Goal: Find specific page/section: Find specific page/section

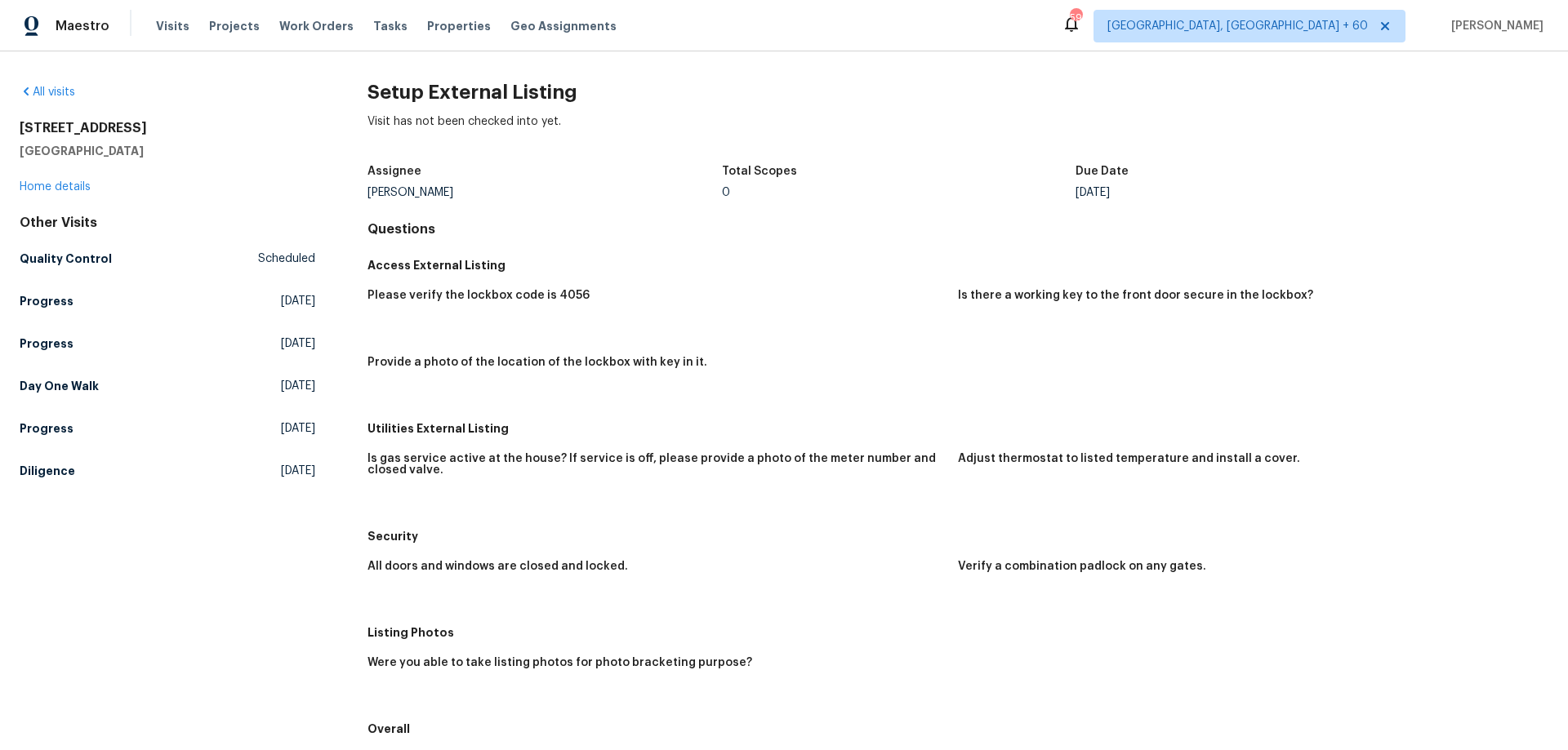
scroll to position [264, 0]
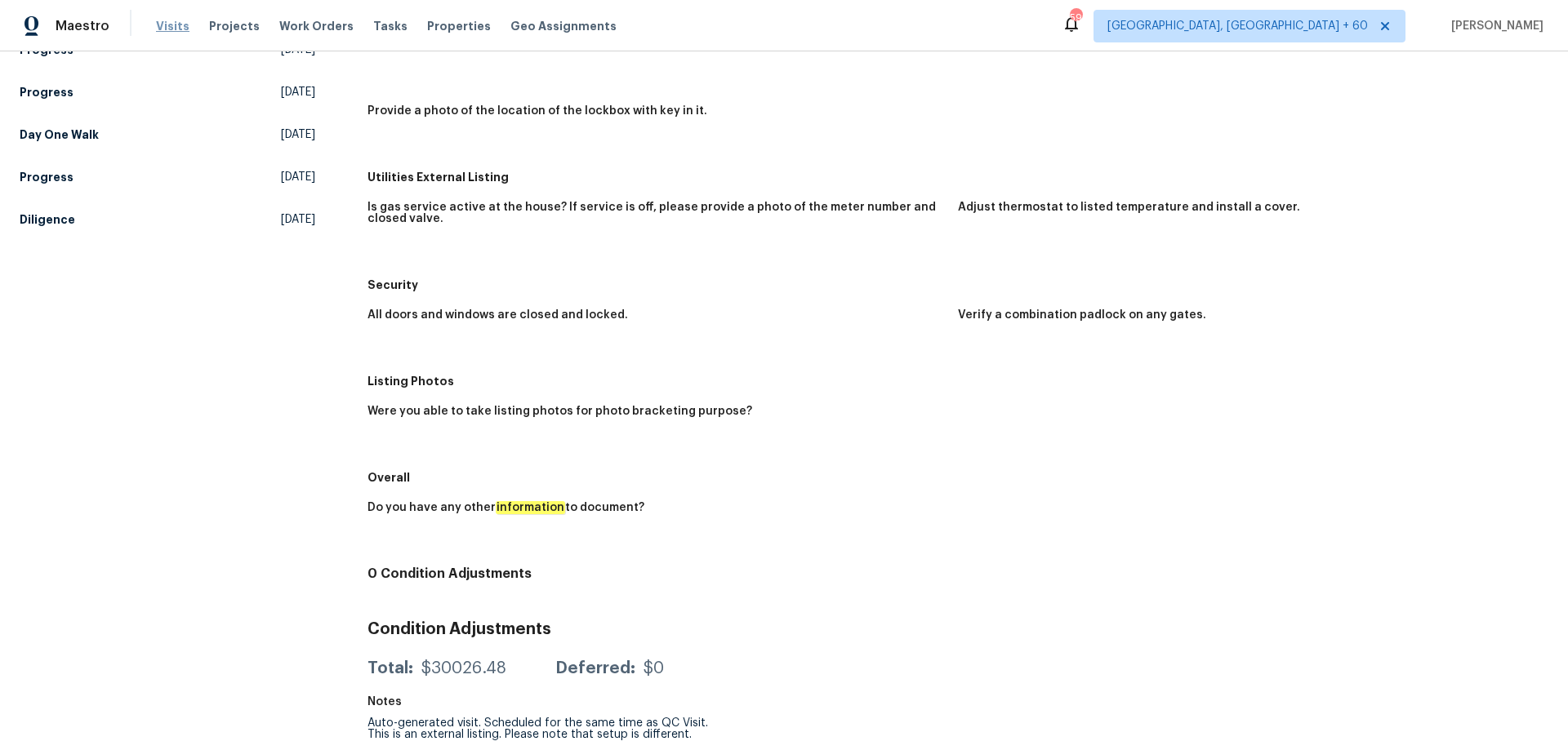
click at [175, 31] on span "Visits" at bounding box center [172, 26] width 33 height 16
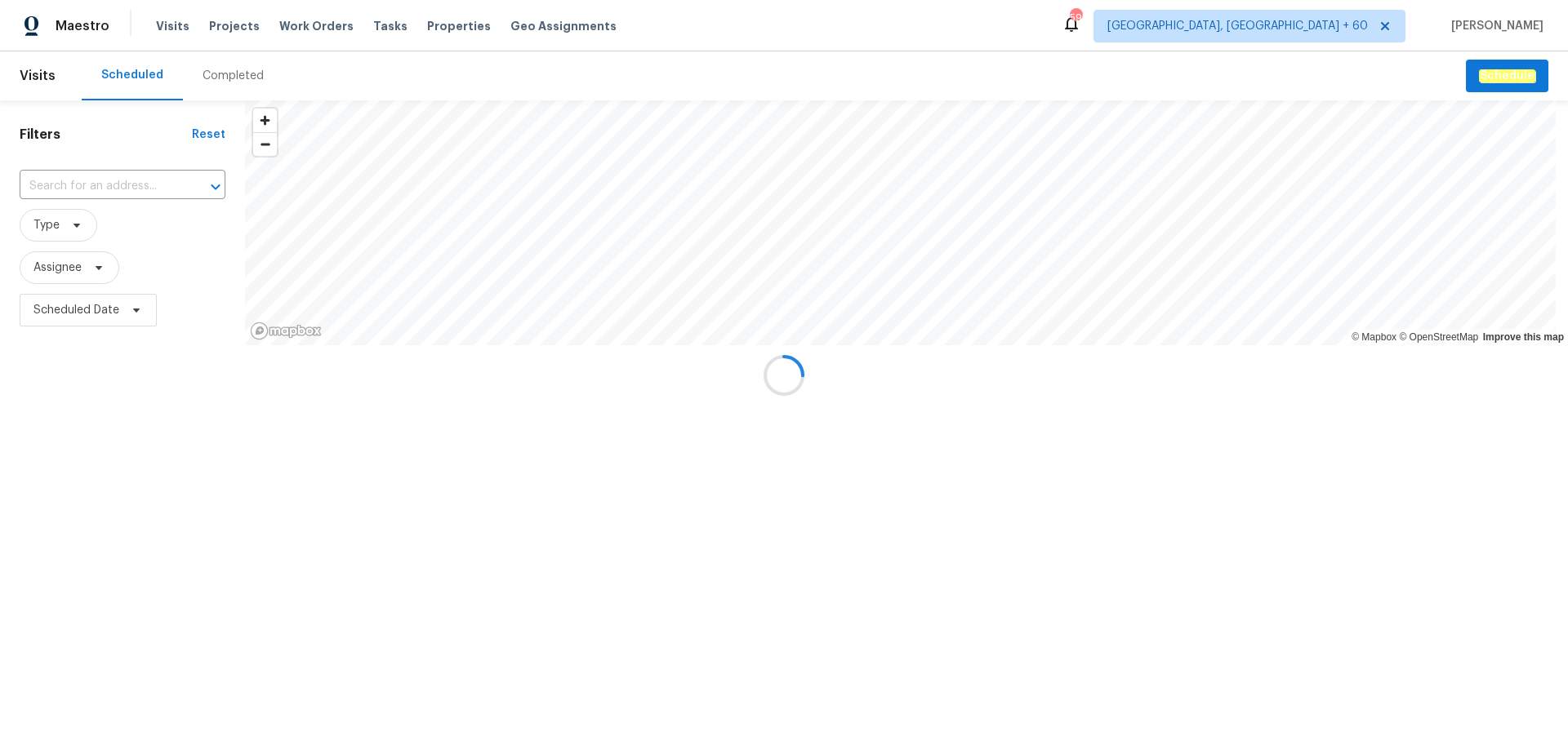
click at [237, 77] on div at bounding box center [784, 375] width 1568 height 750
click at [226, 78] on div at bounding box center [784, 375] width 1568 height 750
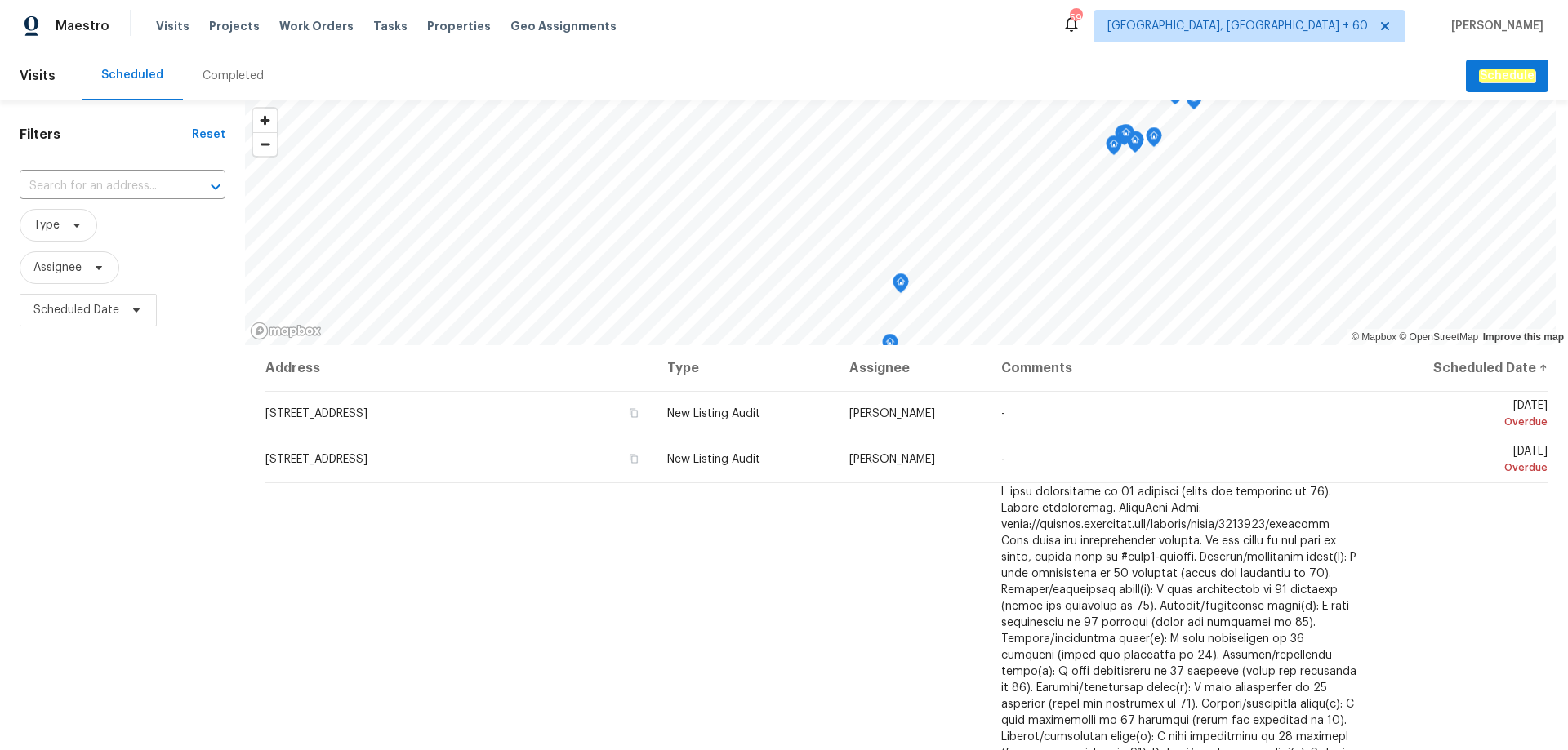
click at [223, 77] on div "Completed" at bounding box center [233, 75] width 61 height 16
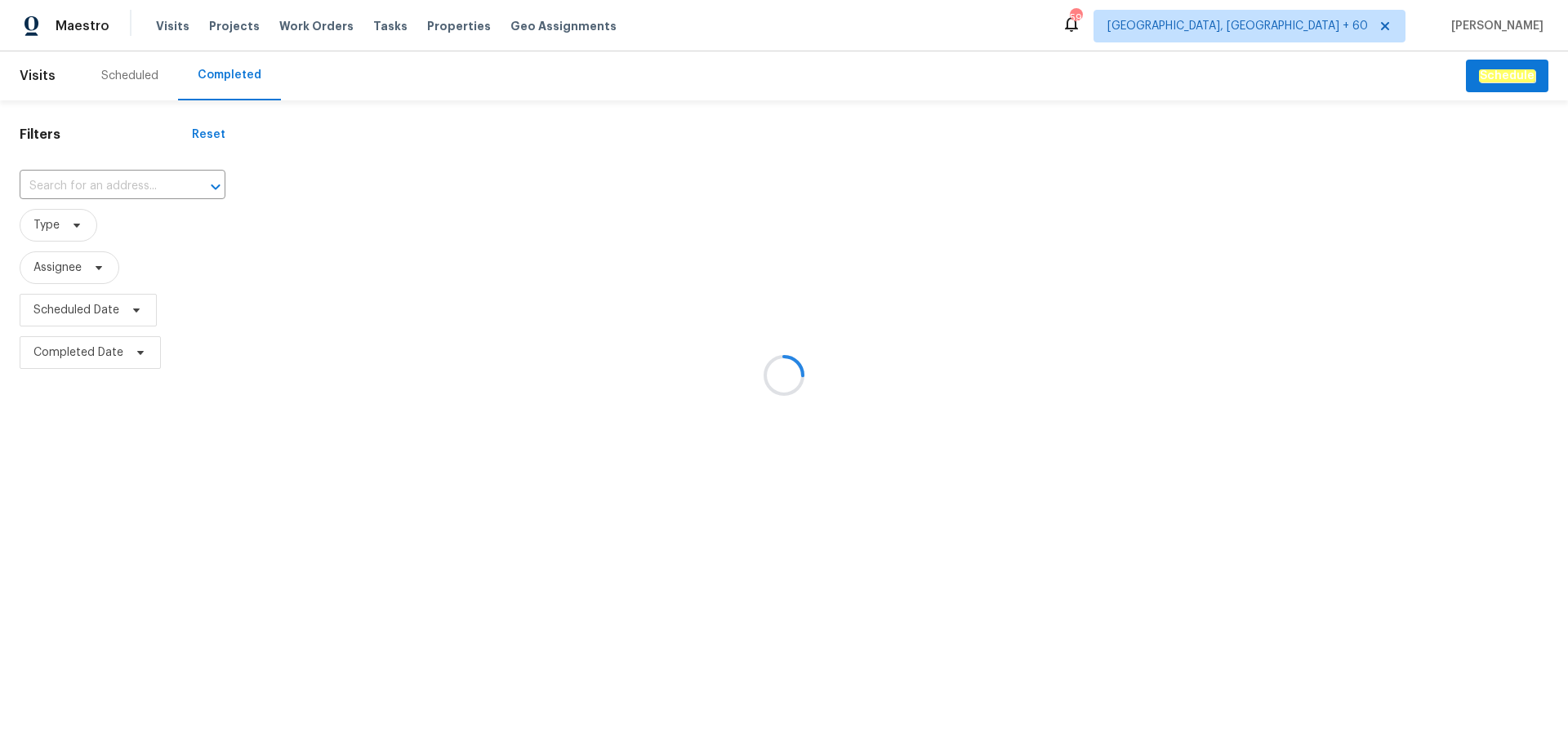
click at [84, 181] on div at bounding box center [784, 375] width 1568 height 750
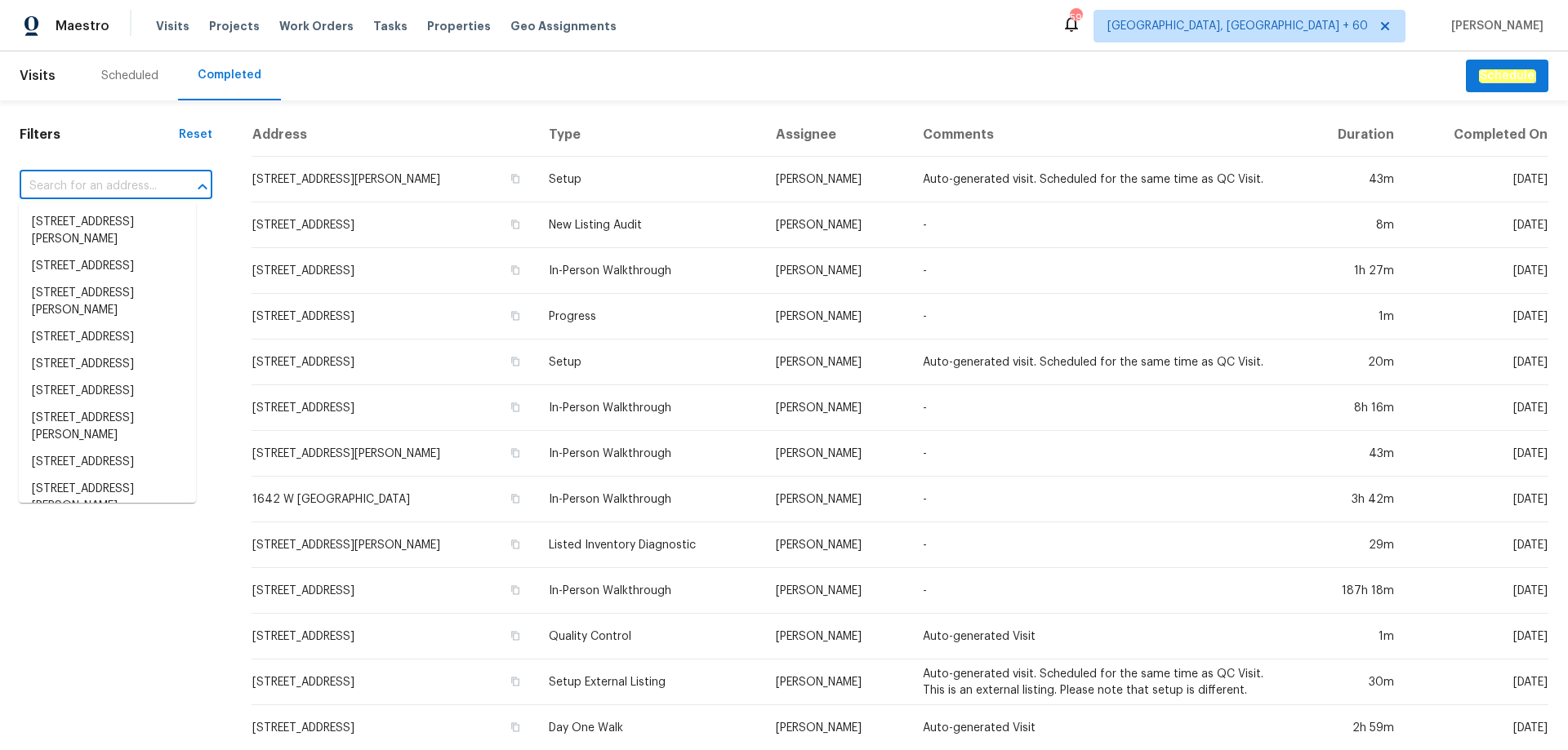
click at [101, 187] on input "text" at bounding box center [93, 187] width 147 height 26
paste input "7001 Oakridge Dr, Lexington, NC 27295"
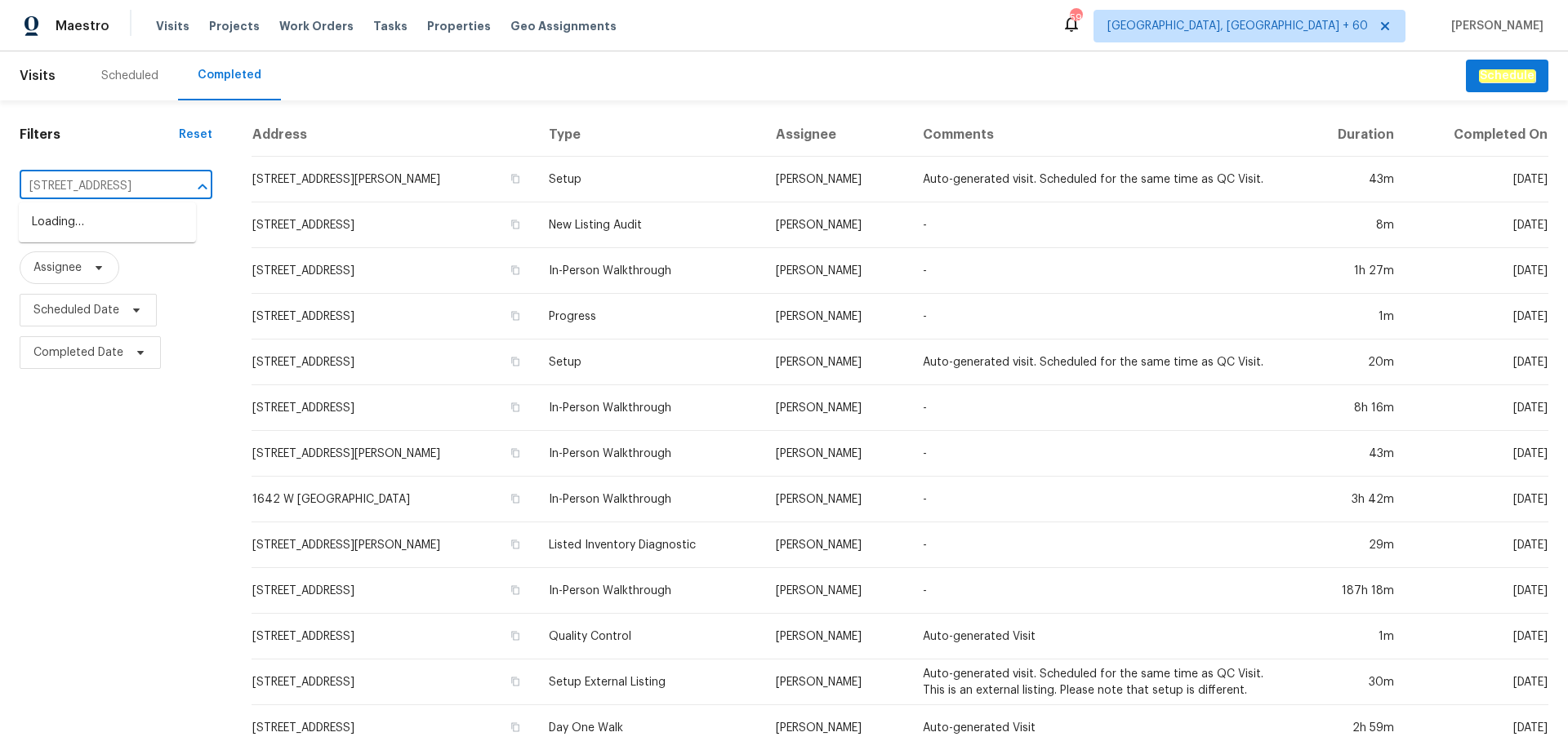
scroll to position [0, 89]
type input "7001 Oakridge Dr, Lexington, NC 27295"
click at [97, 222] on li "7001 Oakridge Dr, Lexington, NC 27295" at bounding box center [108, 223] width 177 height 27
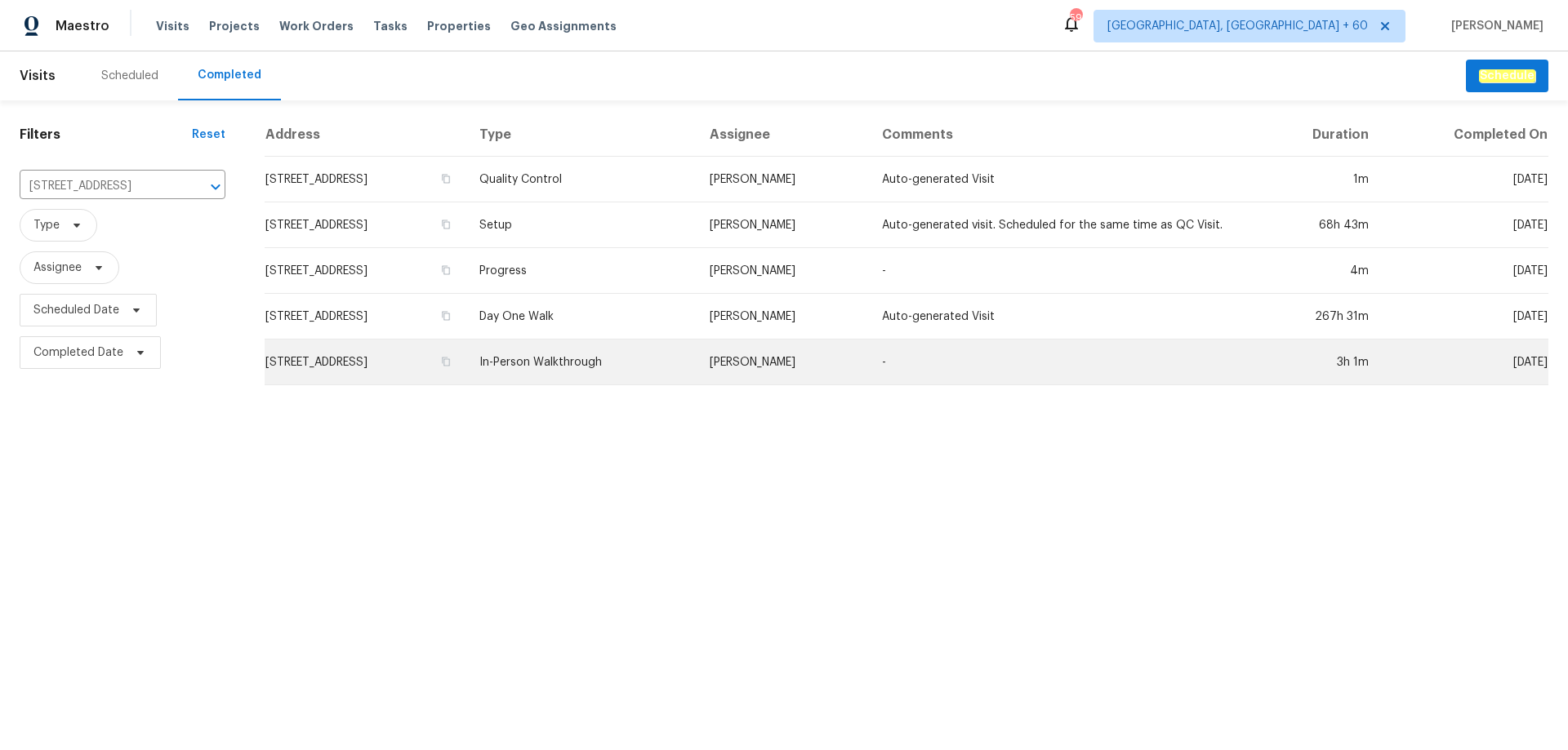
click at [466, 365] on td "7001 Oakridge Dr, Lexington, NC 27295" at bounding box center [366, 363] width 202 height 46
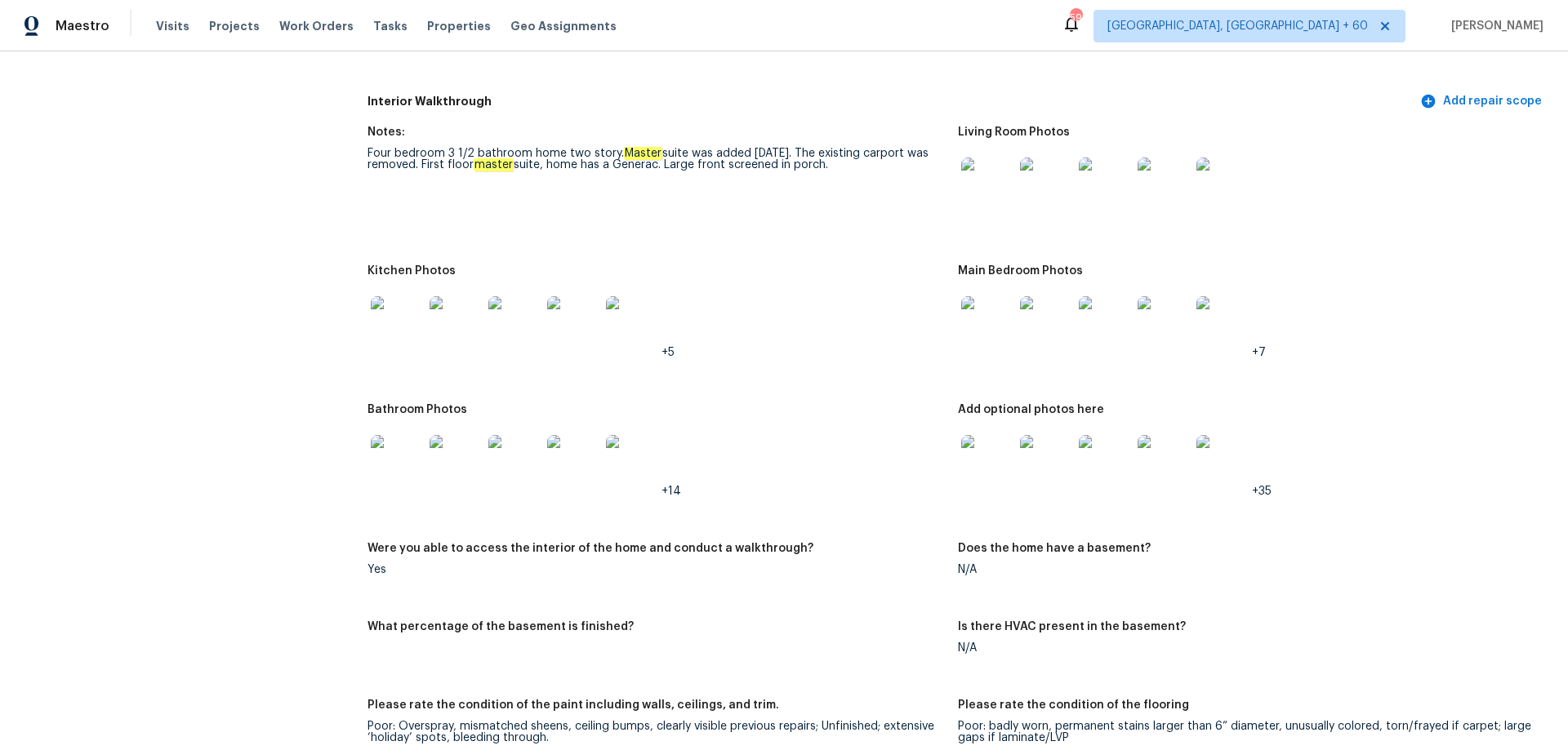
scroll to position [2123, 0]
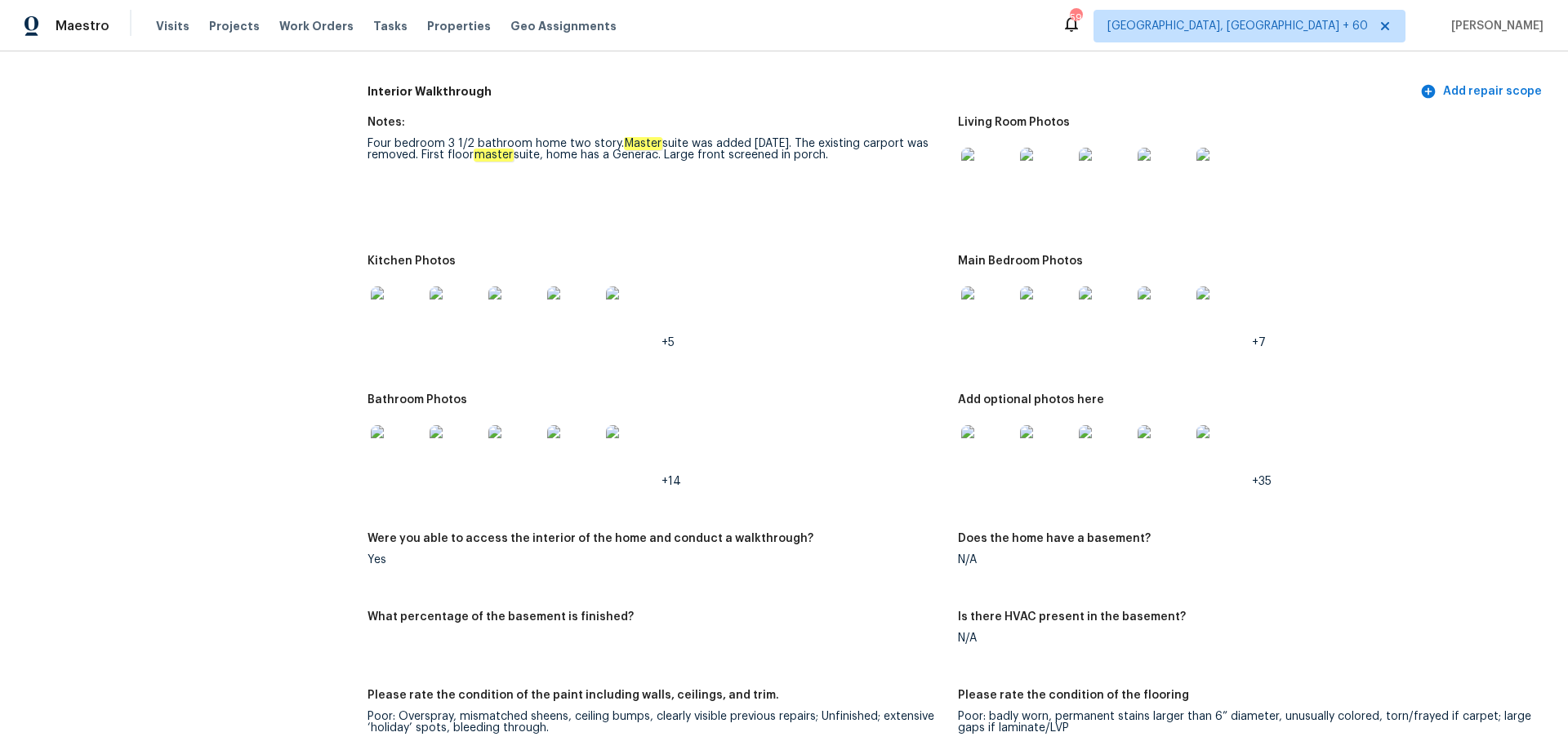
click at [982, 296] on img at bounding box center [987, 312] width 52 height 52
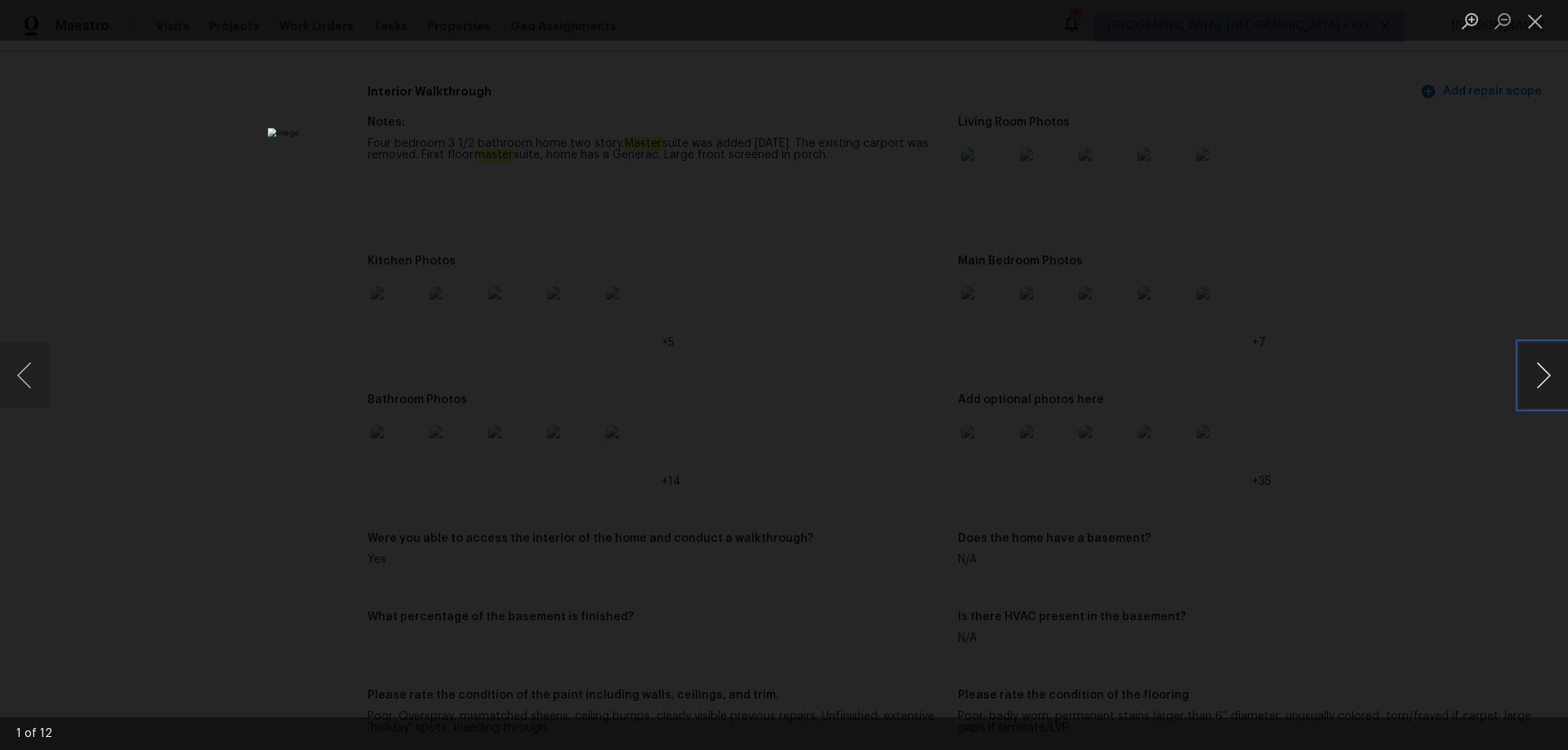
click at [1543, 382] on button "Next image" at bounding box center [1543, 375] width 49 height 66
click at [1544, 382] on button "Next image" at bounding box center [1543, 375] width 49 height 66
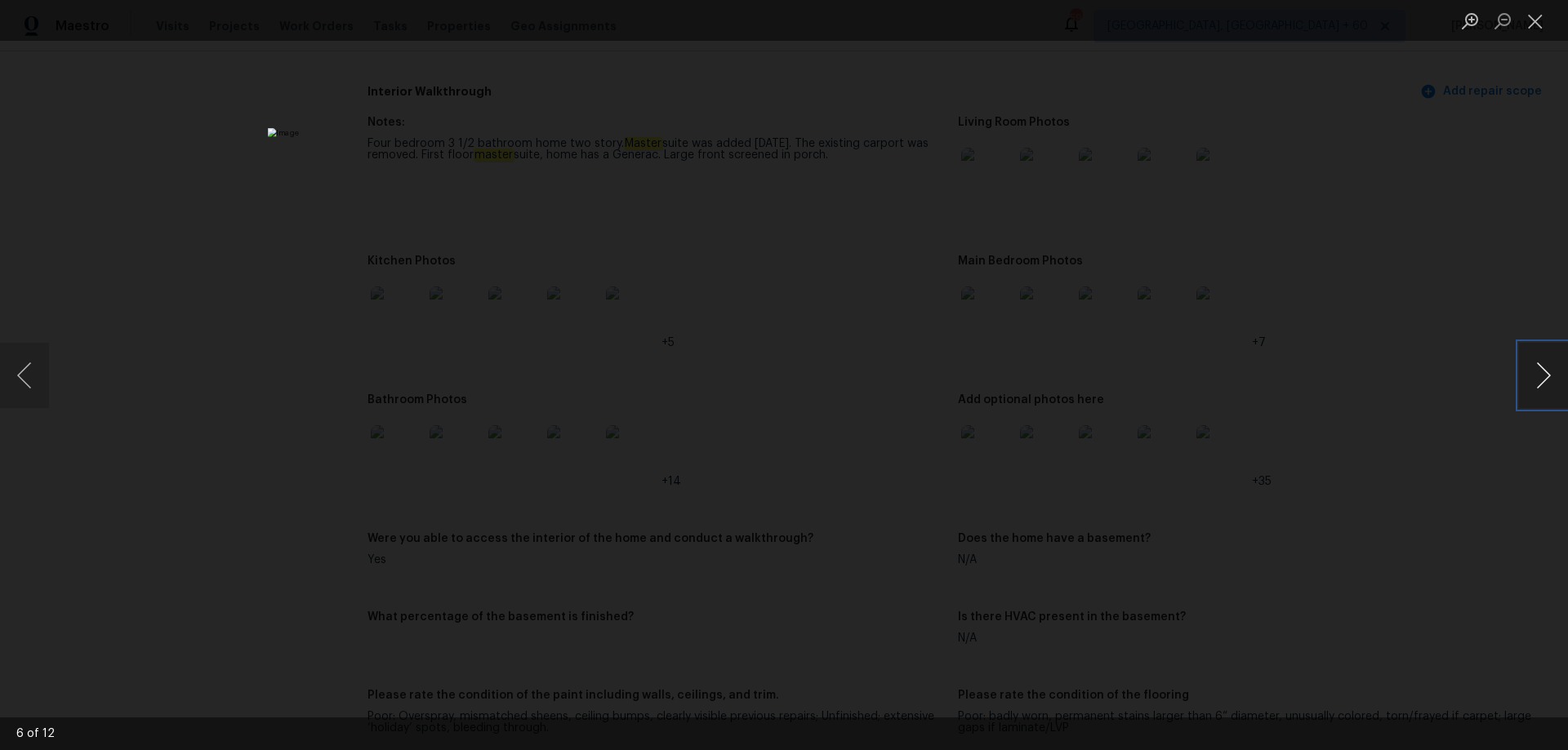
click at [1544, 382] on button "Next image" at bounding box center [1543, 375] width 49 height 66
click at [1545, 21] on button "Close lightbox" at bounding box center [1536, 21] width 32 height 29
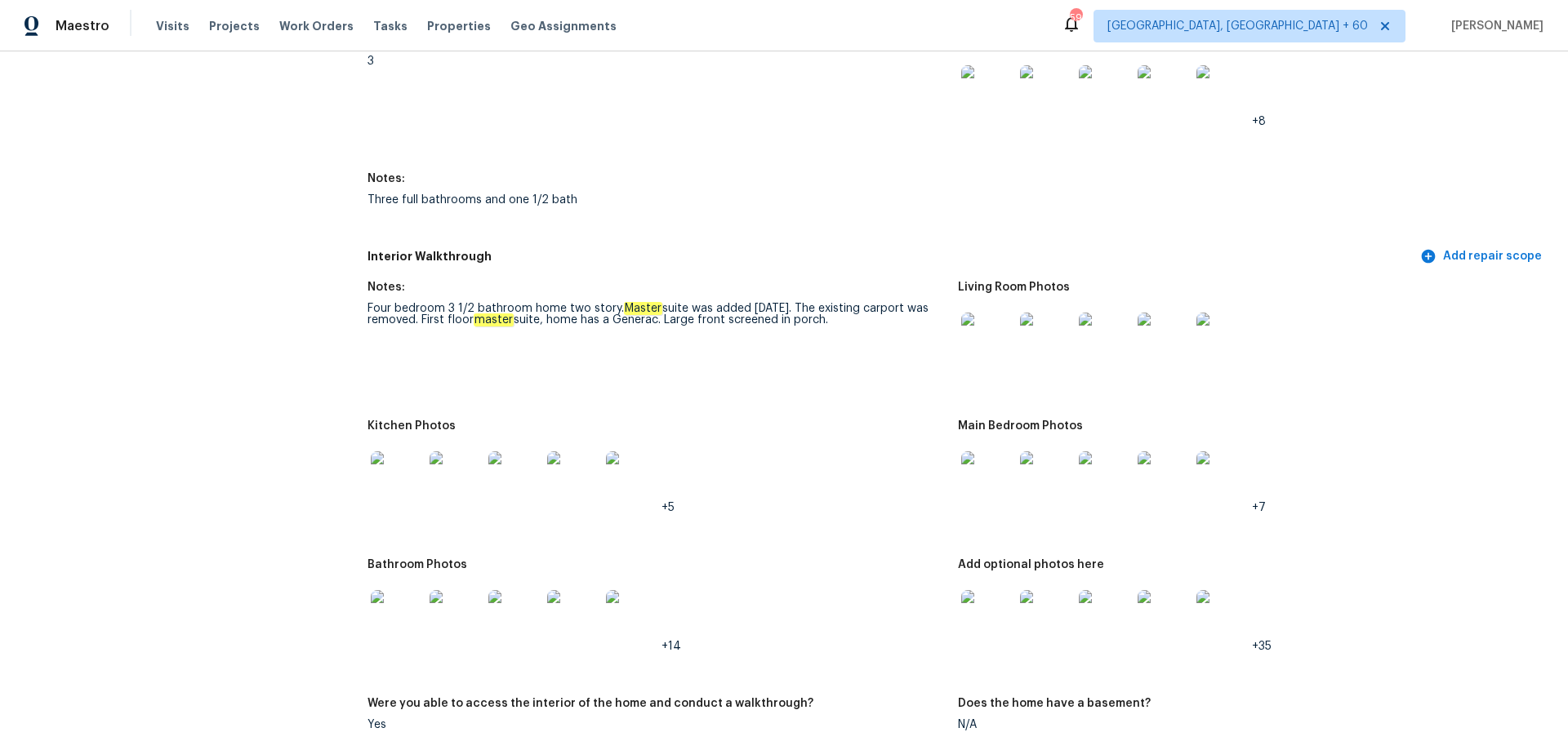
scroll to position [1960, 0]
click at [1161, 461] on img at bounding box center [1163, 476] width 52 height 52
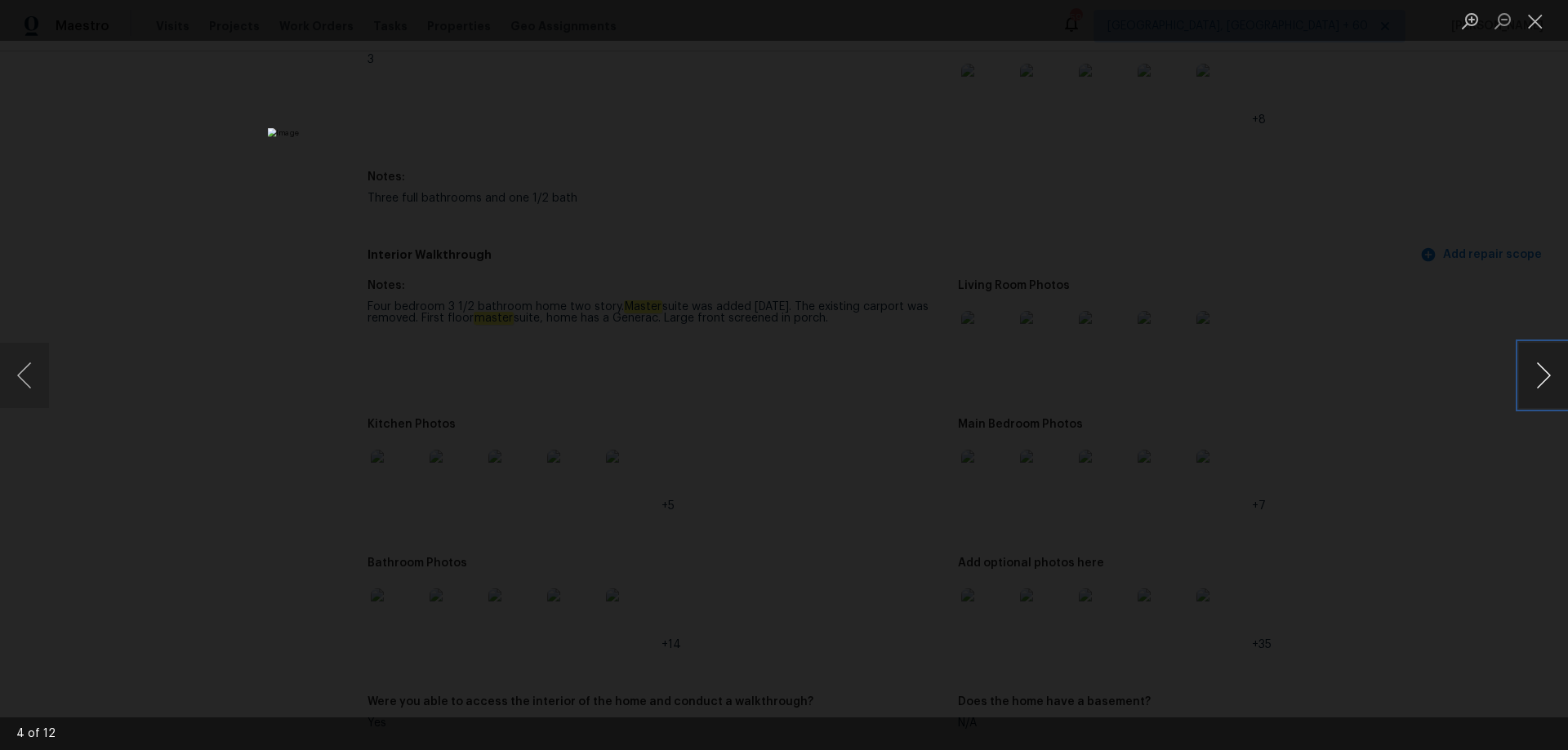
click at [1545, 395] on button "Next image" at bounding box center [1543, 375] width 49 height 66
click at [1533, 21] on button "Close lightbox" at bounding box center [1536, 21] width 32 height 29
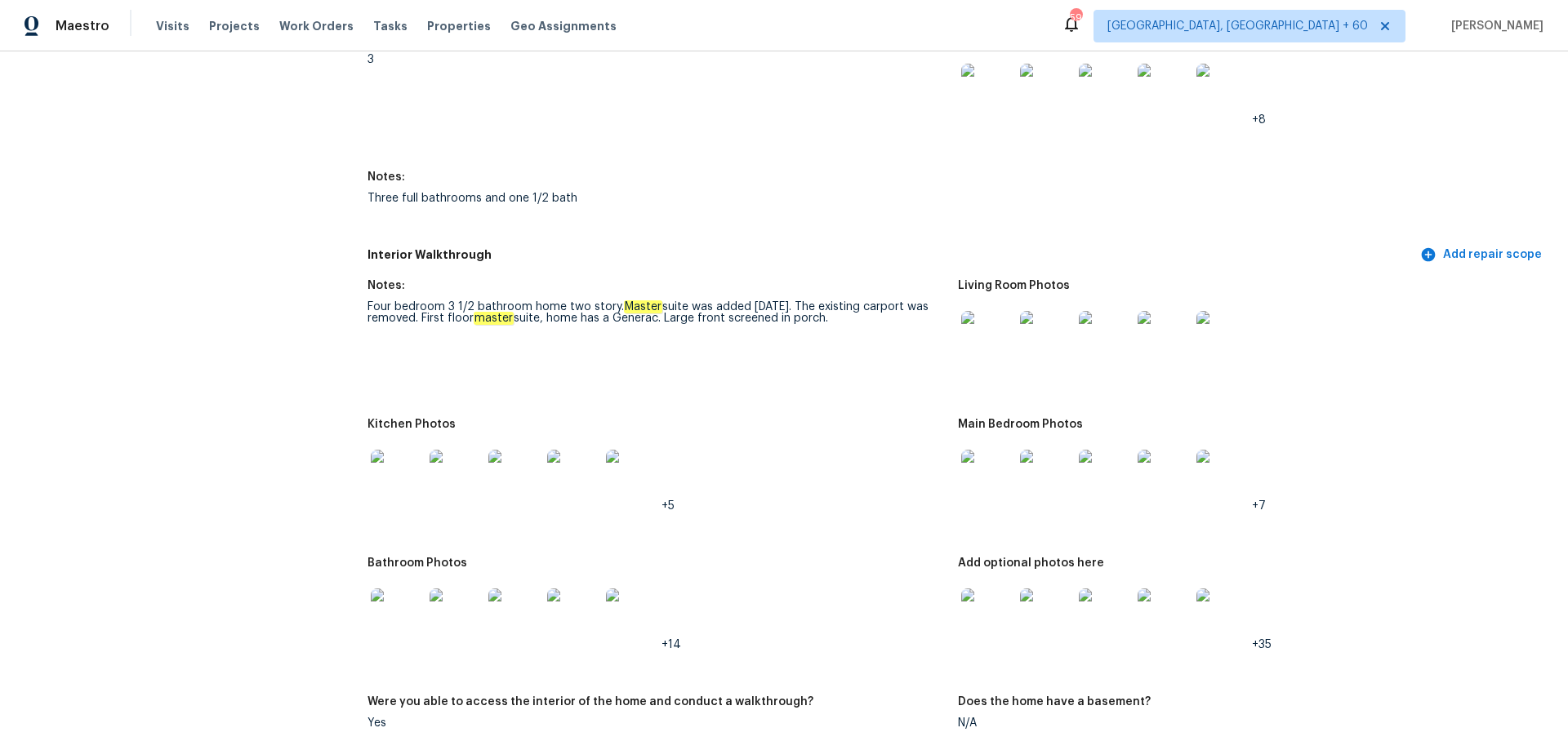
click at [1004, 595] on img at bounding box center [987, 615] width 52 height 52
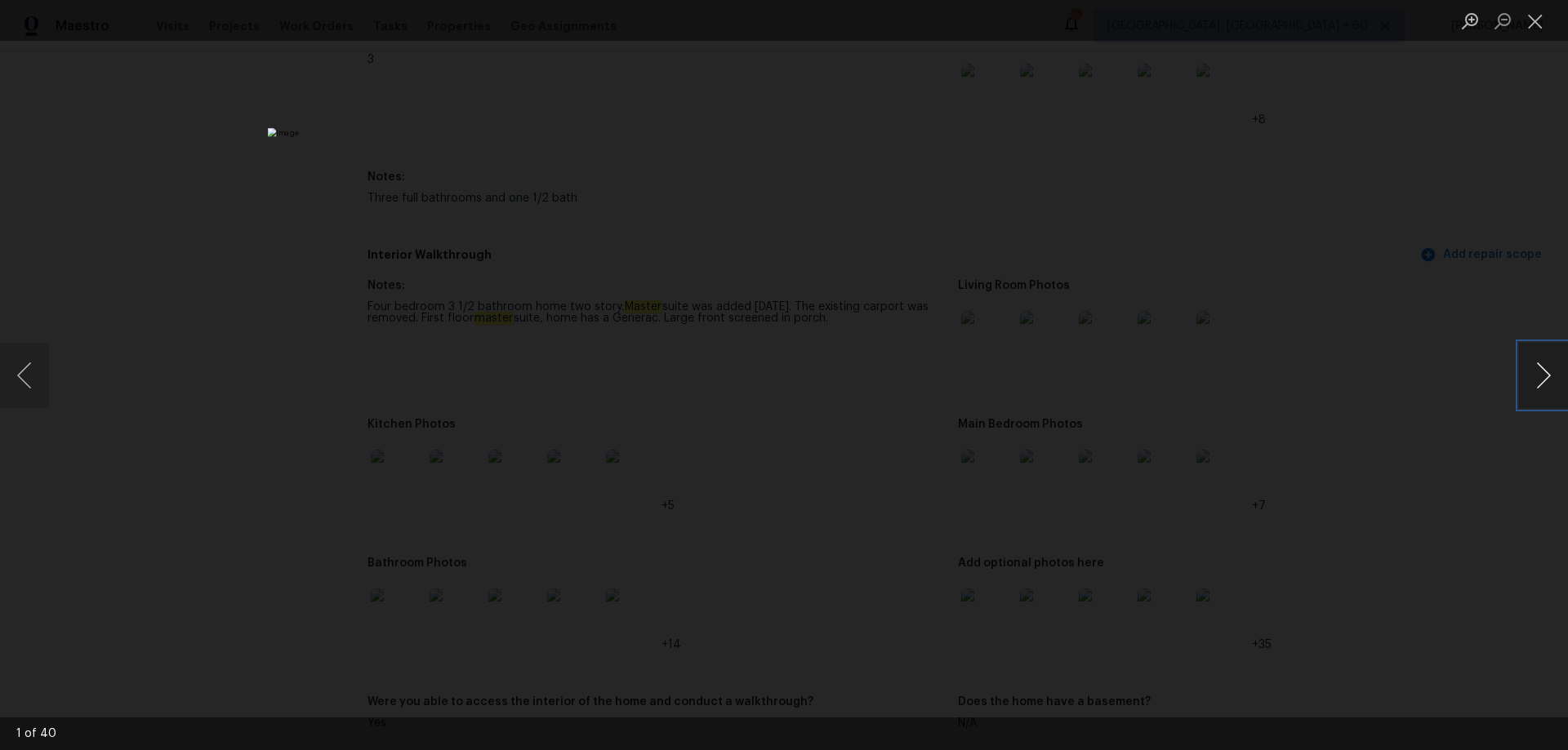
click at [1551, 377] on button "Next image" at bounding box center [1543, 375] width 49 height 66
click at [1529, 27] on button "Close lightbox" at bounding box center [1536, 21] width 32 height 29
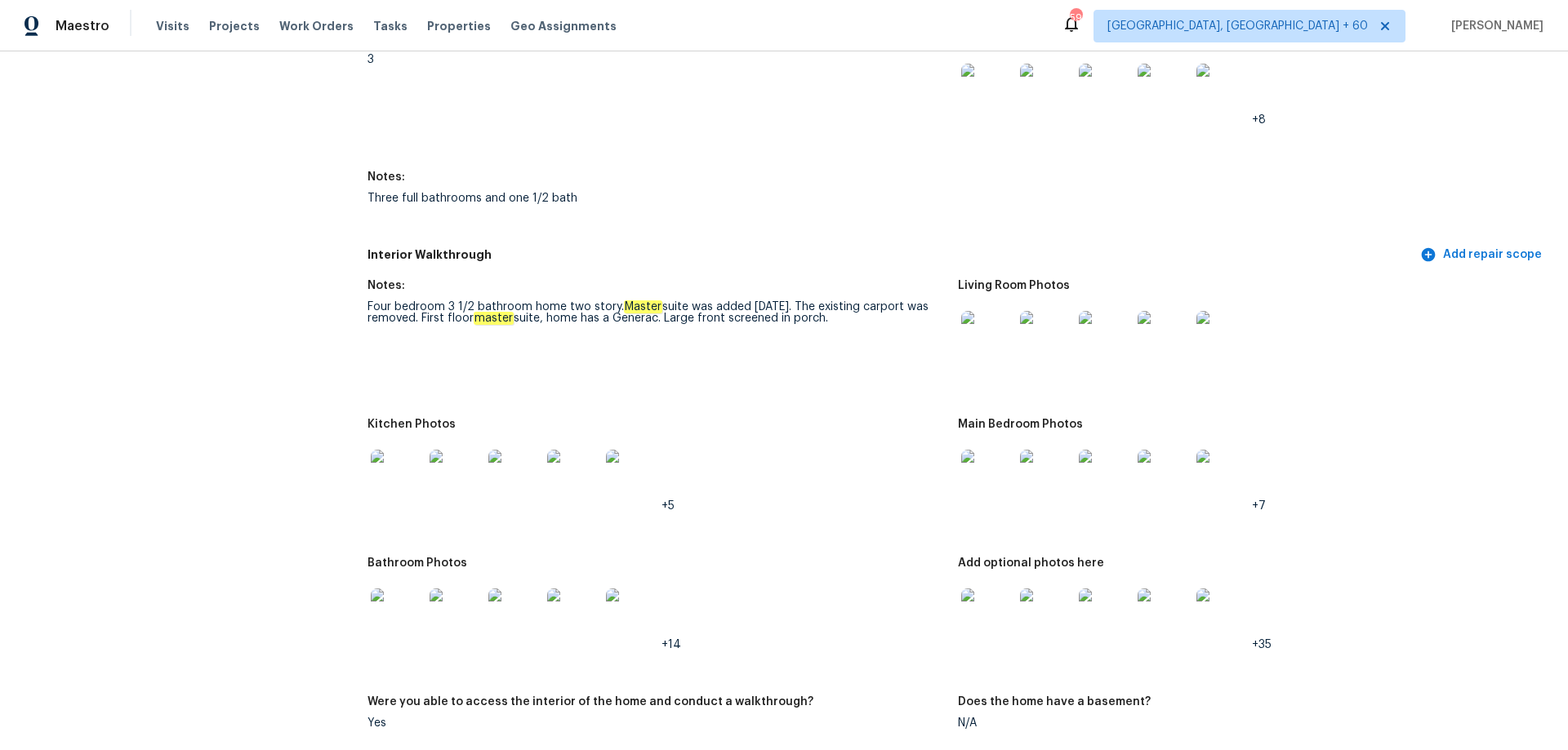
click at [973, 321] on img at bounding box center [987, 337] width 52 height 52
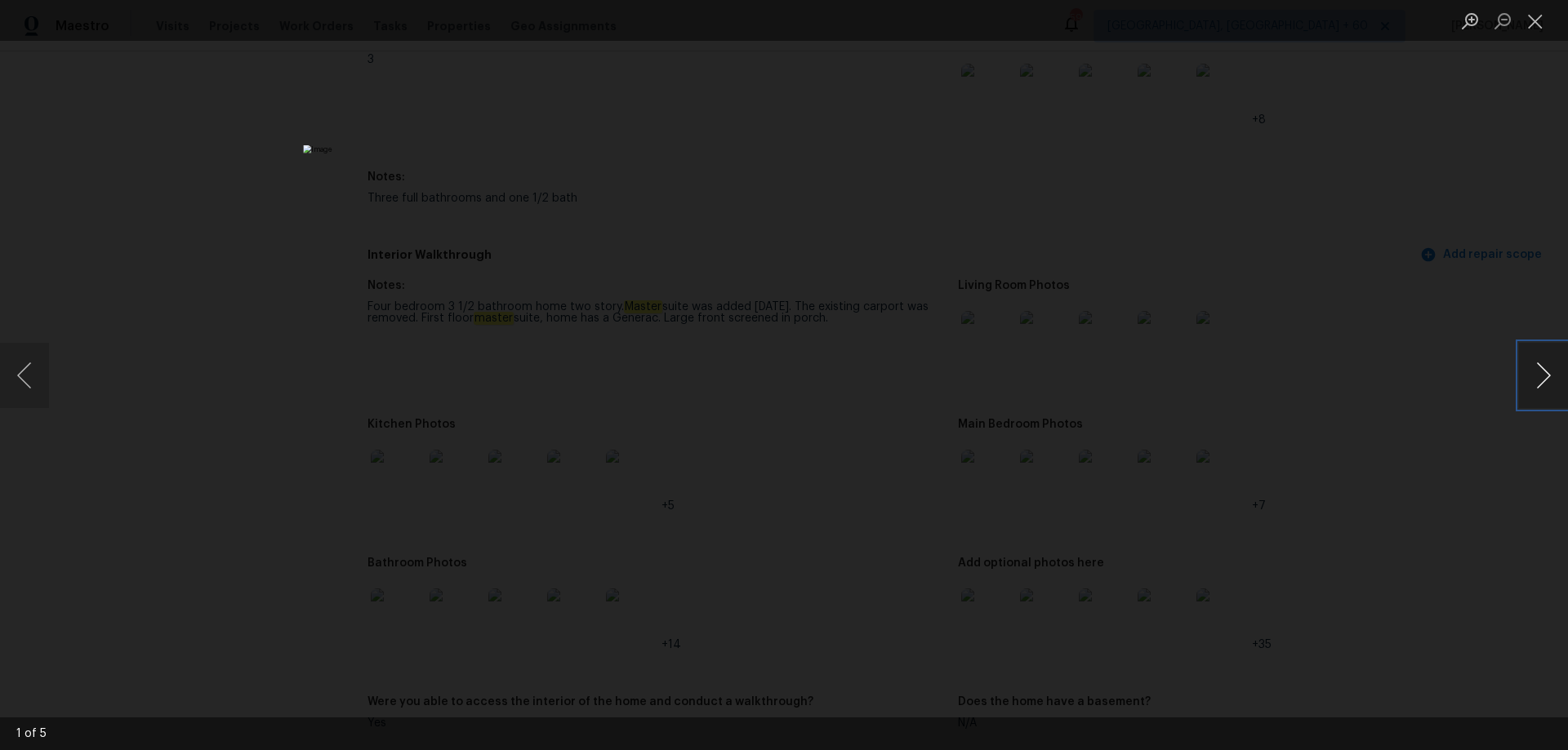
click at [1555, 374] on button "Next image" at bounding box center [1543, 375] width 49 height 66
click at [1544, 19] on button "Close lightbox" at bounding box center [1536, 21] width 32 height 29
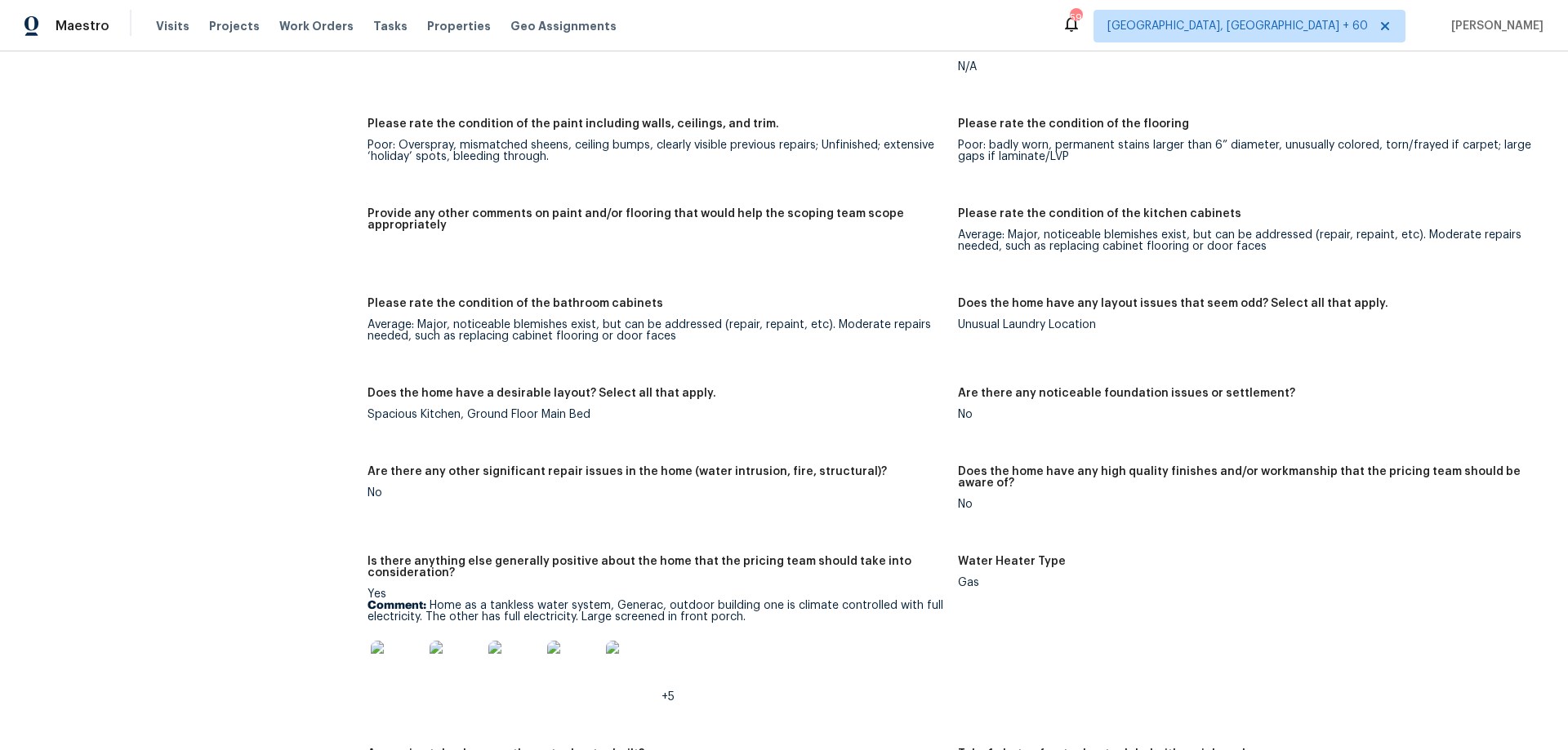
scroll to position [3103, 0]
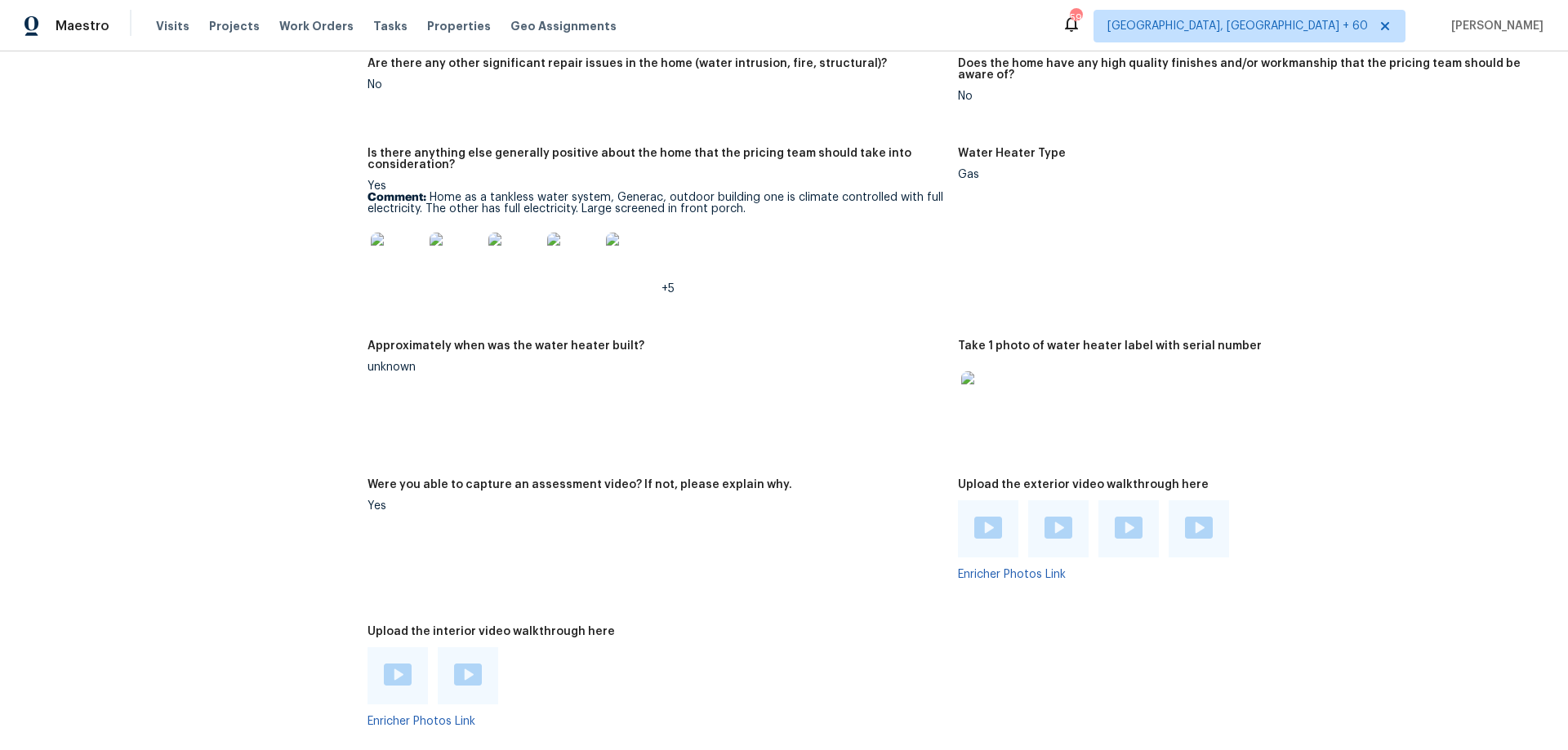
click at [387, 241] on img at bounding box center [397, 259] width 52 height 52
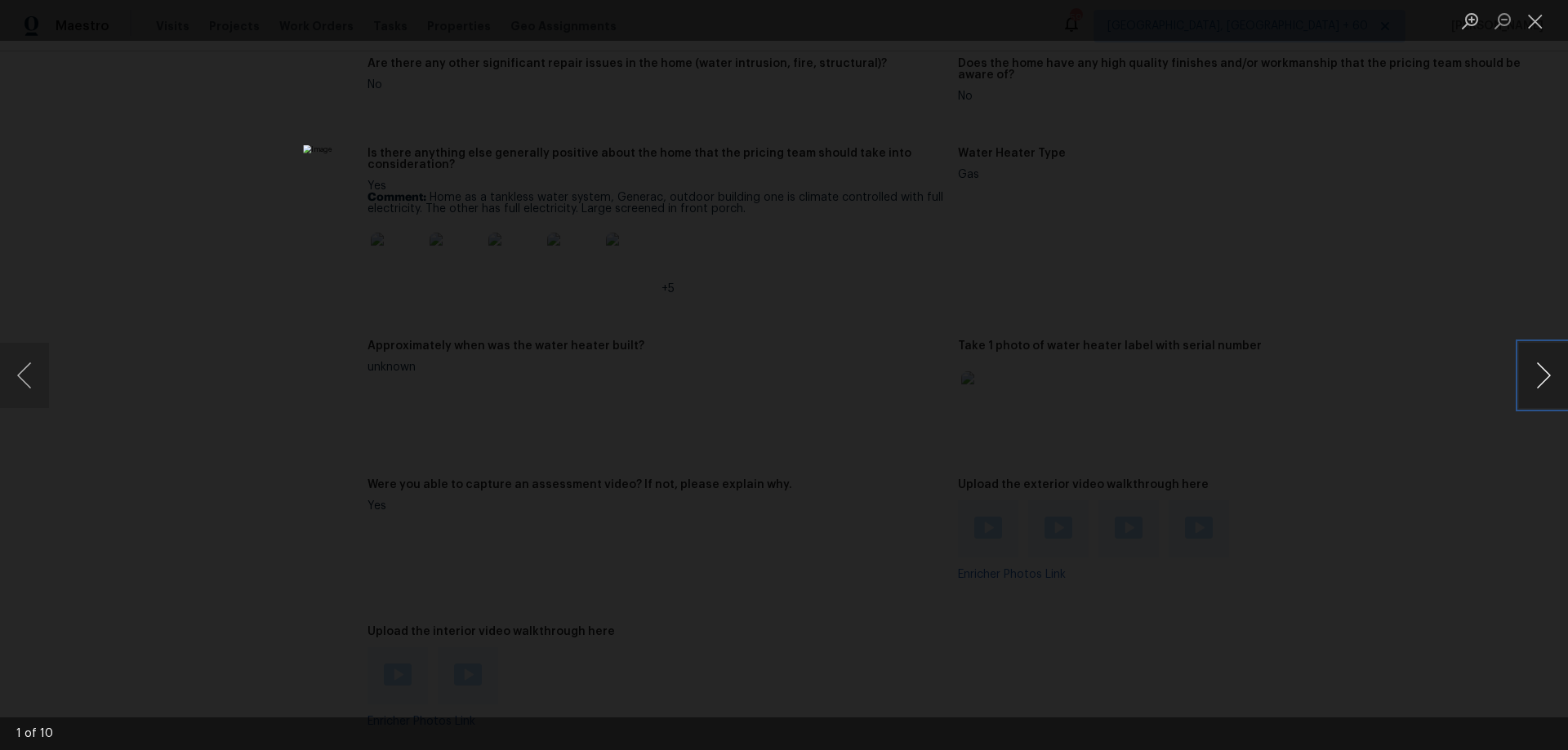
click at [1542, 388] on button "Next image" at bounding box center [1543, 375] width 49 height 66
click at [1538, 24] on button "Close lightbox" at bounding box center [1536, 21] width 32 height 29
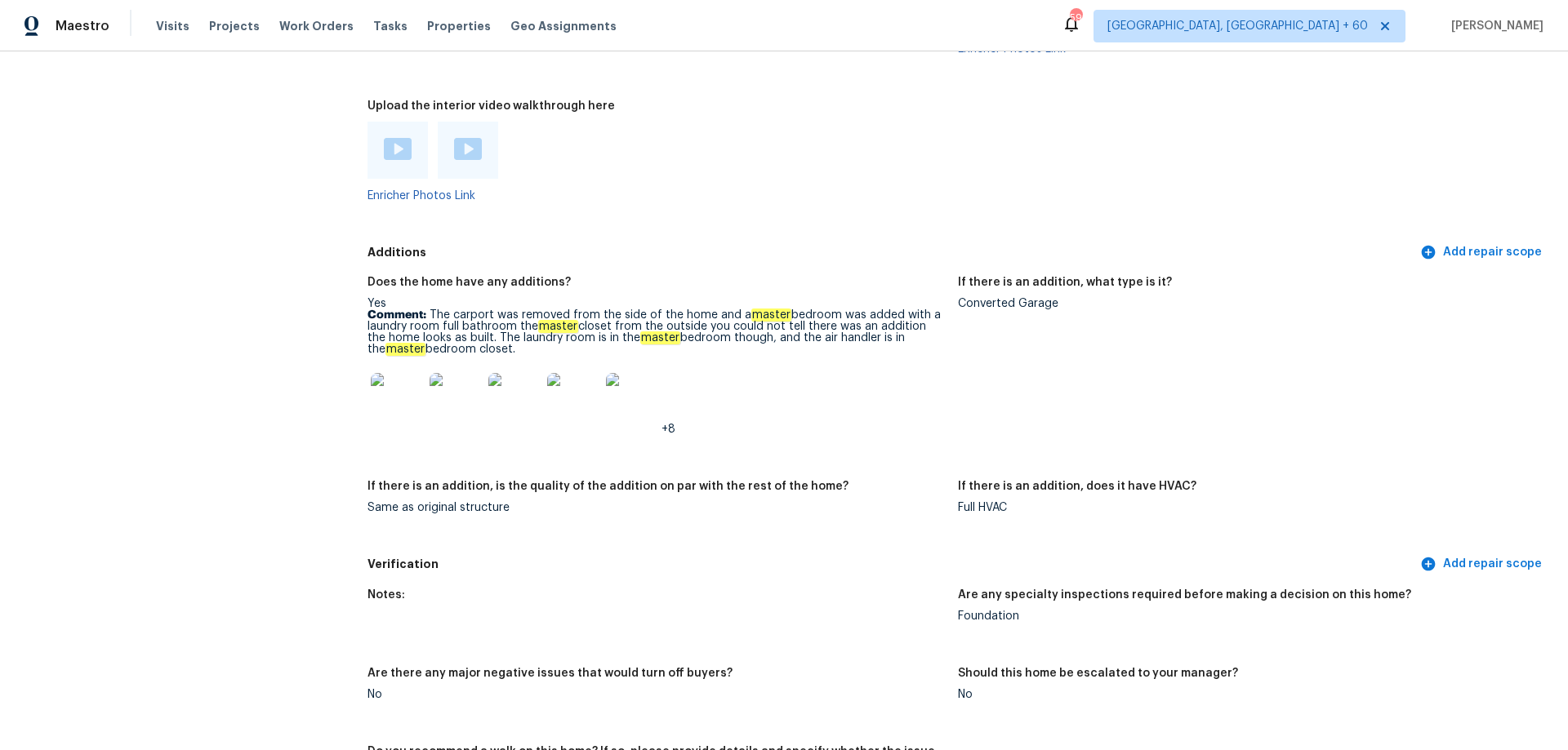
scroll to position [3593, 0]
